Goal: Transaction & Acquisition: Book appointment/travel/reservation

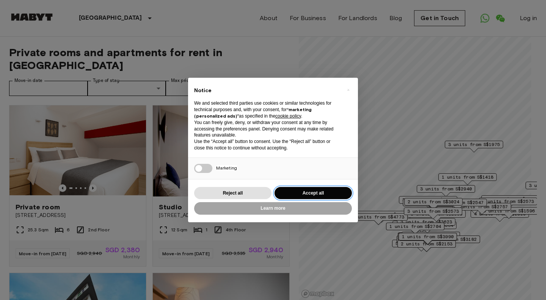
click at [310, 190] on button "Accept all" at bounding box center [313, 193] width 77 height 13
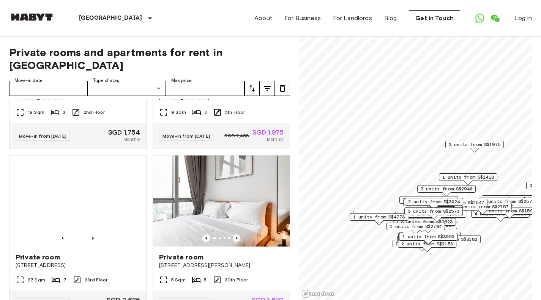
scroll to position [455, 0]
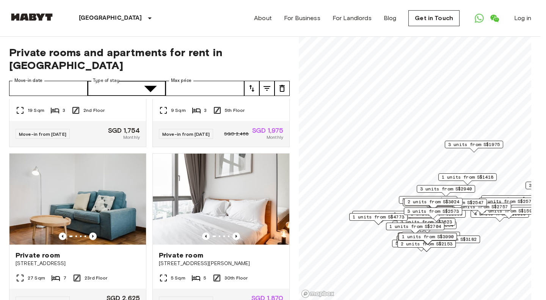
type input "**********"
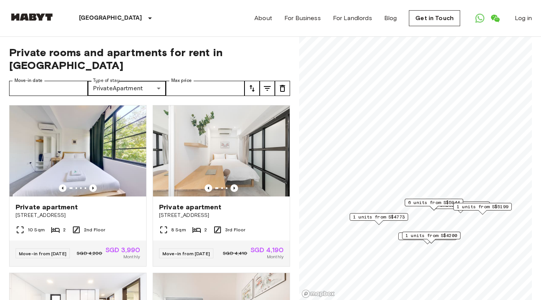
click at [230, 184] on icon "Previous image" at bounding box center [234, 188] width 8 height 8
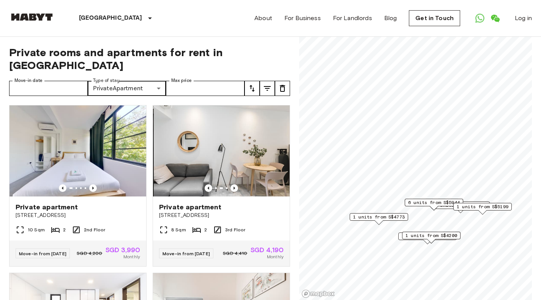
click at [230, 184] on icon "Previous image" at bounding box center [234, 188] width 8 height 8
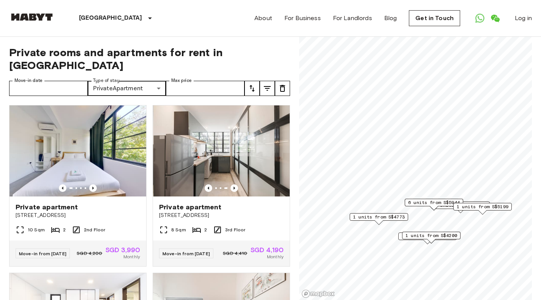
click at [230, 184] on icon "Previous image" at bounding box center [234, 188] width 8 height 8
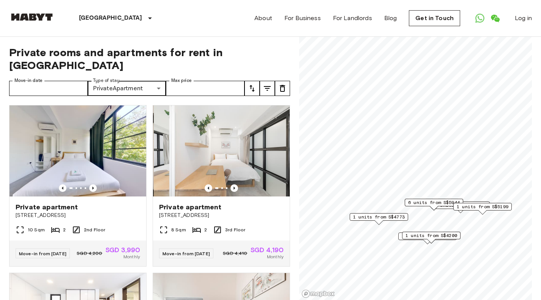
click at [230, 184] on icon "Previous image" at bounding box center [234, 188] width 8 height 8
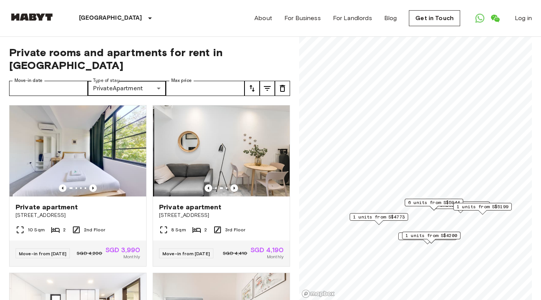
click at [230, 184] on icon "Previous image" at bounding box center [234, 188] width 8 height 8
